Goal: Information Seeking & Learning: Find specific fact

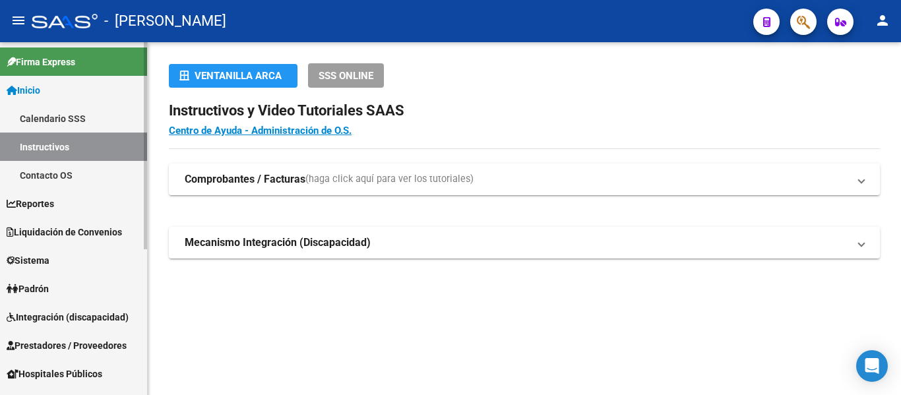
click at [55, 288] on link "Padrón" at bounding box center [73, 288] width 147 height 28
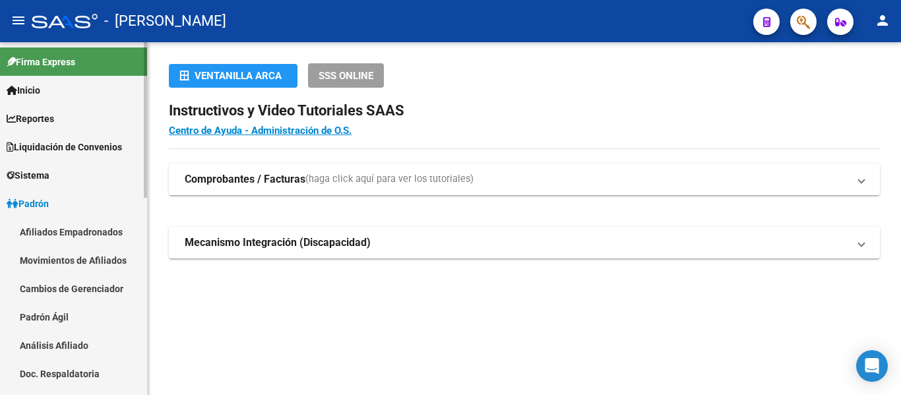
click at [76, 317] on link "Padrón Ágil" at bounding box center [73, 317] width 147 height 28
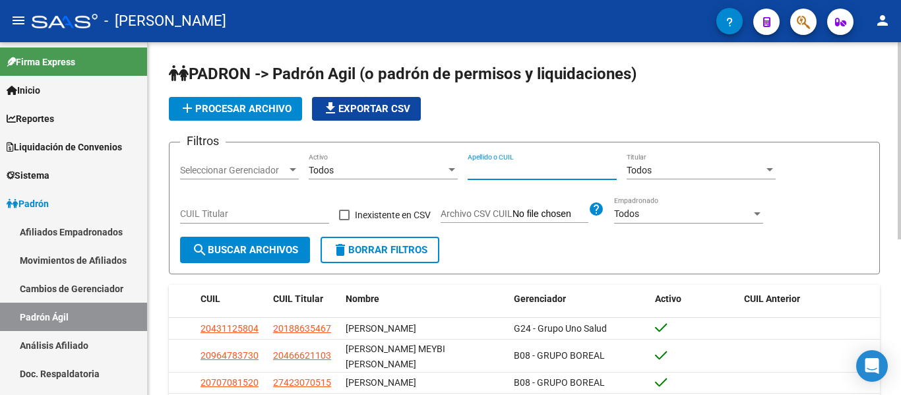
click at [506, 165] on input "Apellido o CUIL" at bounding box center [542, 170] width 149 height 11
click at [180, 237] on button "search Buscar Archivos" at bounding box center [245, 250] width 130 height 26
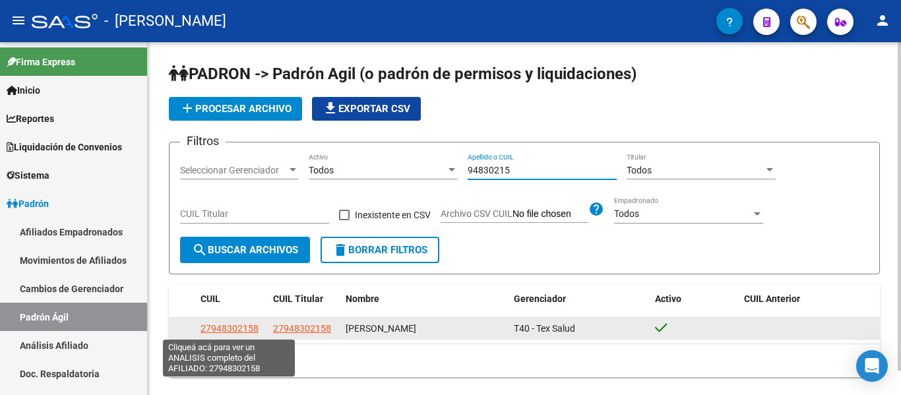
click at [233, 327] on span "27948302158" at bounding box center [230, 328] width 58 height 11
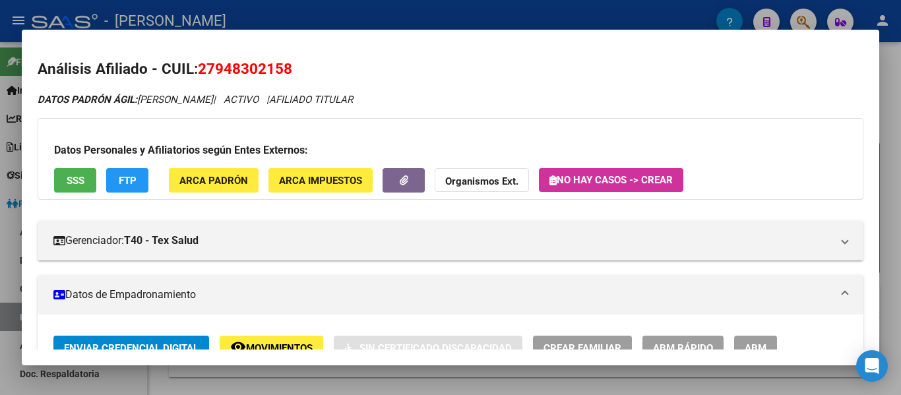
click at [370, 17] on div at bounding box center [450, 197] width 901 height 395
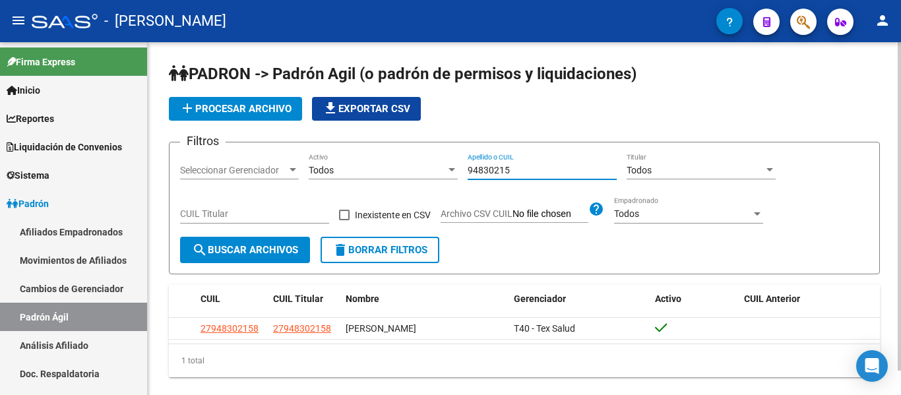
drag, startPoint x: 522, startPoint y: 172, endPoint x: 455, endPoint y: 167, distance: 66.8
click at [455, 167] on div "Filtros Seleccionar Gerenciador Seleccionar Gerenciador Todos Activo 94830215 A…" at bounding box center [524, 195] width 689 height 84
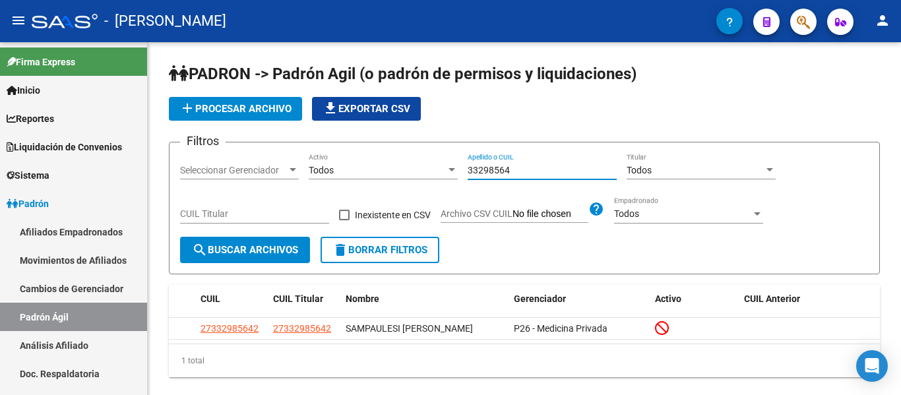
type input "33298564"
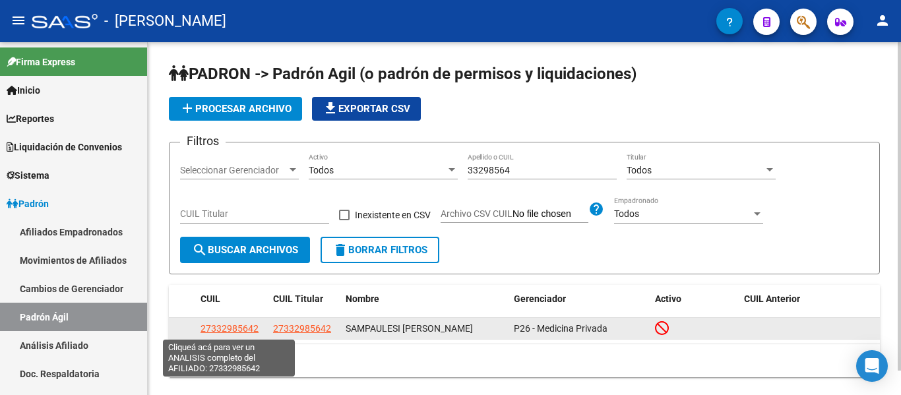
click at [247, 332] on span "27332985642" at bounding box center [230, 328] width 58 height 11
type textarea "27332985642"
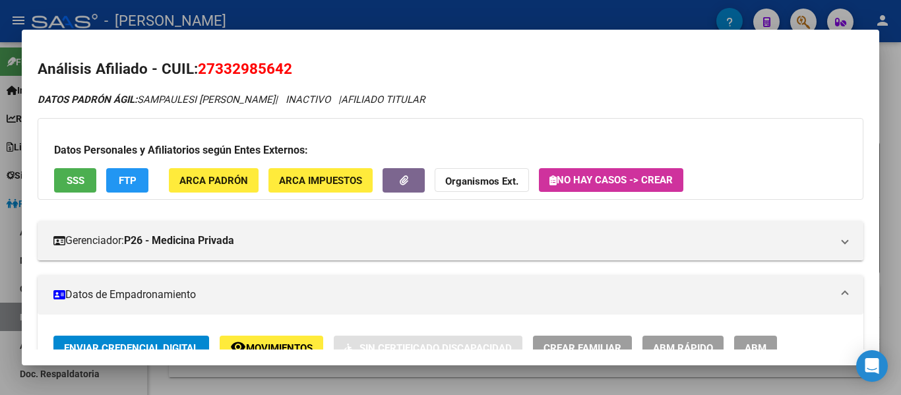
click at [331, 13] on div at bounding box center [450, 197] width 901 height 395
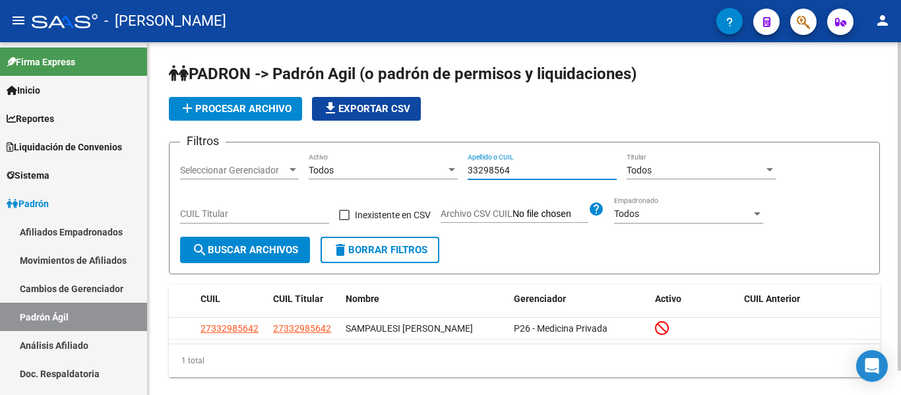
drag, startPoint x: 546, startPoint y: 168, endPoint x: 397, endPoint y: 175, distance: 149.2
click at [397, 175] on div "Filtros Seleccionar Gerenciador Seleccionar Gerenciador Todos Activo 33298564 A…" at bounding box center [524, 195] width 689 height 84
type input "24484966"
